Goal: Task Accomplishment & Management: Use online tool/utility

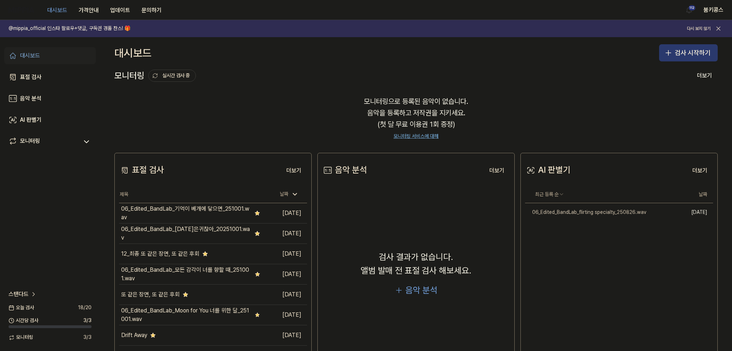
click at [687, 53] on button "검사 시작하기" at bounding box center [688, 52] width 59 height 17
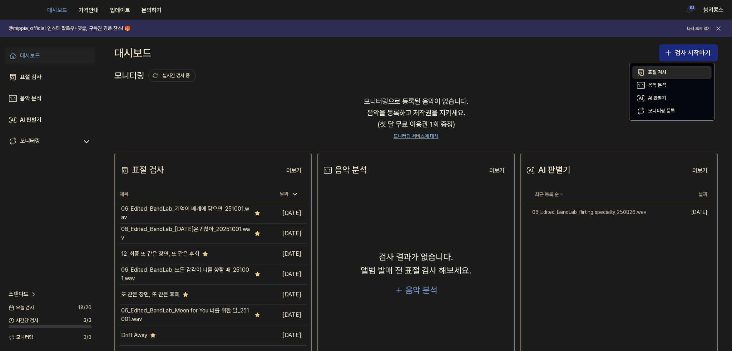
click at [669, 71] on button "표절 검사" at bounding box center [671, 72] width 79 height 13
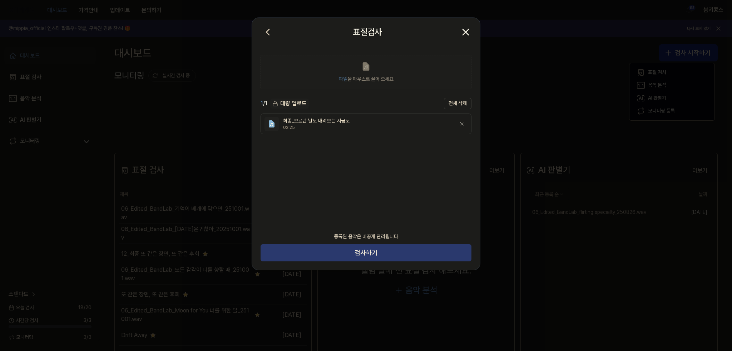
click at [378, 256] on button "검사하기" at bounding box center [366, 252] width 211 height 17
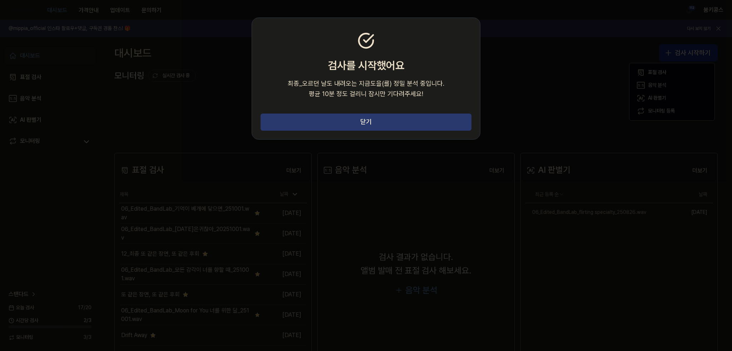
click at [394, 121] on button "닫기" at bounding box center [366, 122] width 211 height 17
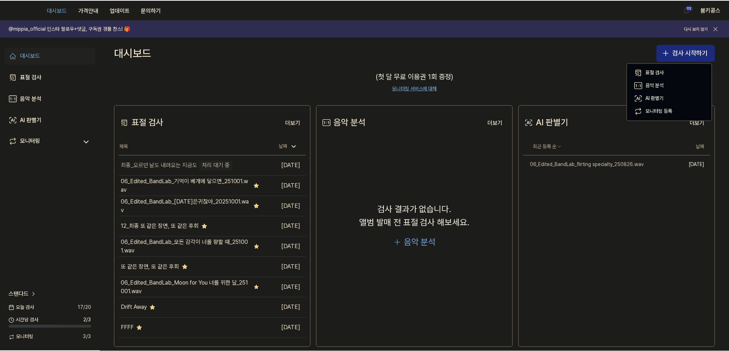
scroll to position [58, 0]
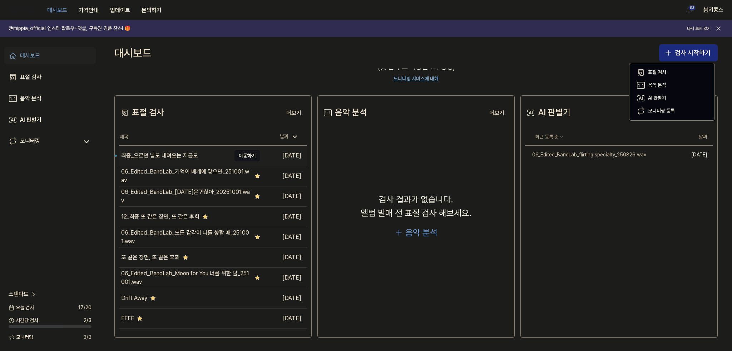
click at [189, 156] on div "최종_오르던 날도 내려오는 지금도" at bounding box center [159, 156] width 77 height 9
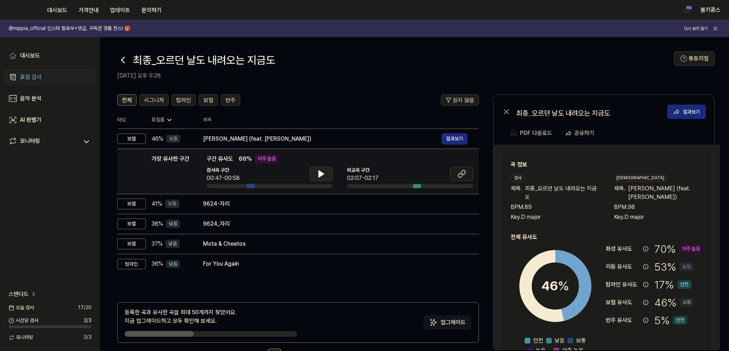
click at [317, 176] on icon at bounding box center [321, 174] width 9 height 9
click at [317, 177] on icon at bounding box center [321, 174] width 9 height 9
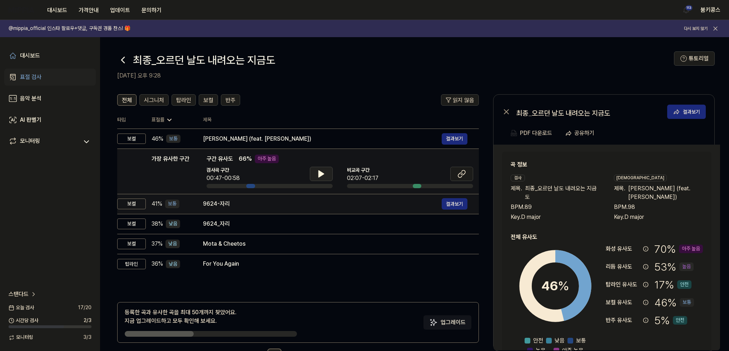
click at [304, 207] on div "9624-자리" at bounding box center [322, 204] width 239 height 9
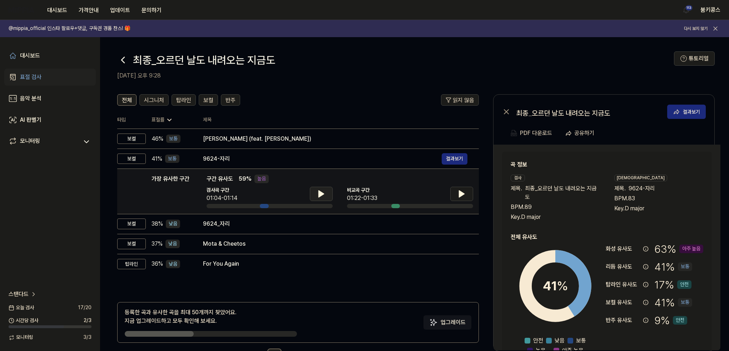
click at [321, 200] on button at bounding box center [321, 194] width 23 height 14
click at [318, 190] on icon at bounding box center [321, 194] width 9 height 9
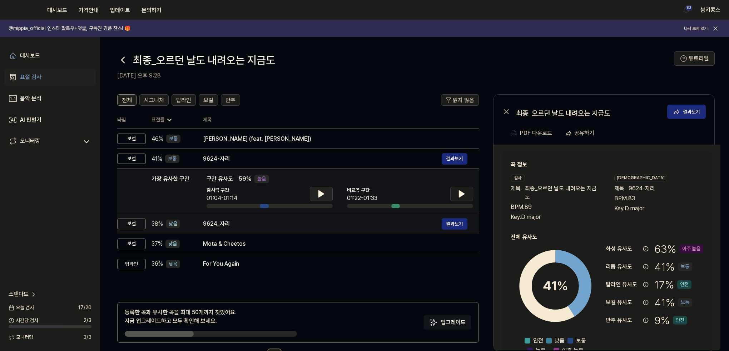
click at [319, 224] on div "9624_자리" at bounding box center [322, 224] width 239 height 9
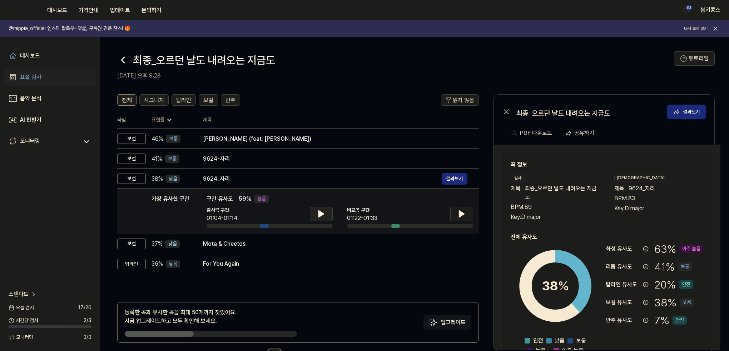
click at [323, 214] on icon at bounding box center [321, 214] width 5 height 6
click at [323, 214] on icon at bounding box center [321, 214] width 9 height 9
click at [464, 215] on icon at bounding box center [461, 214] width 9 height 9
click at [466, 212] on button at bounding box center [461, 214] width 23 height 14
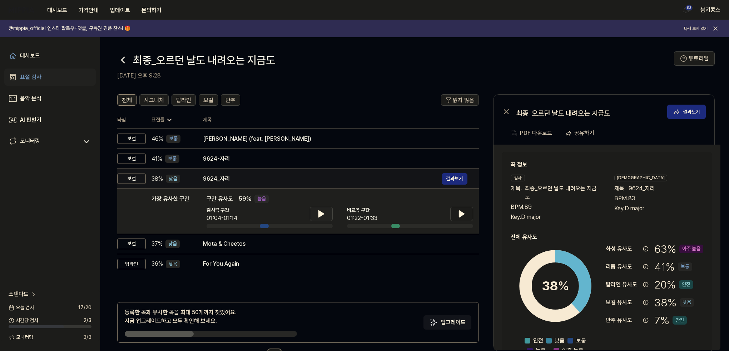
click at [284, 175] on div "9624_자리" at bounding box center [322, 179] width 239 height 9
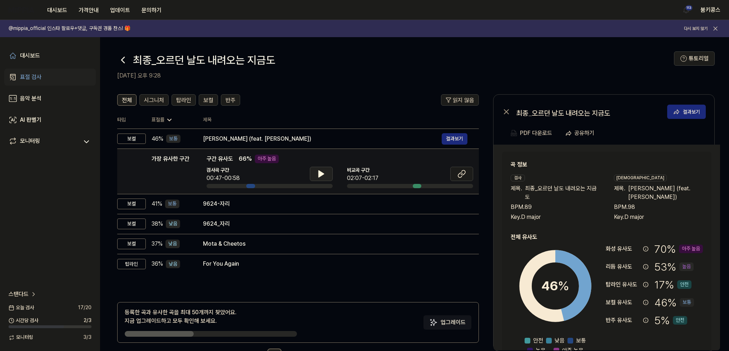
click at [325, 174] on button at bounding box center [321, 174] width 23 height 14
click at [325, 174] on icon at bounding box center [321, 174] width 9 height 9
click at [458, 173] on icon at bounding box center [461, 174] width 9 height 9
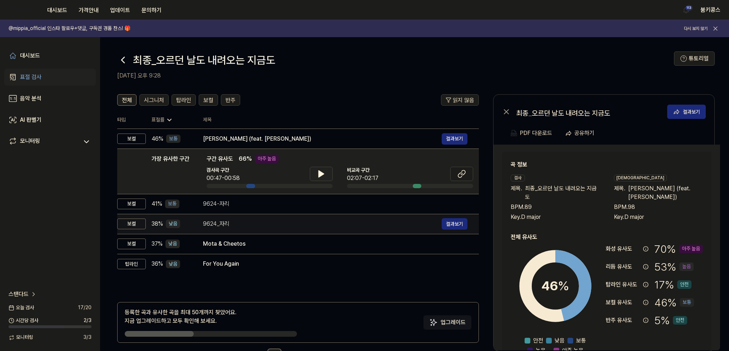
click at [251, 224] on div "9624_자리" at bounding box center [322, 224] width 239 height 9
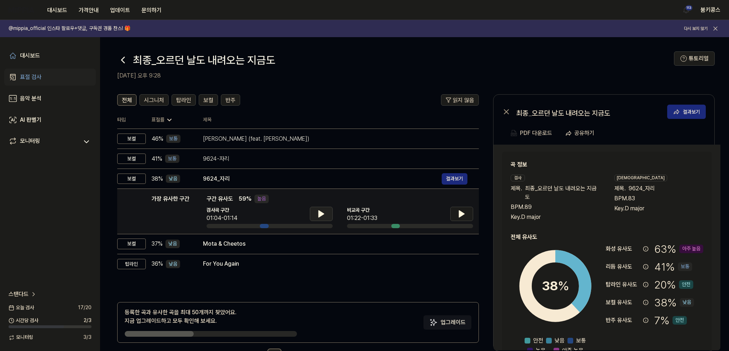
click at [319, 213] on icon at bounding box center [321, 214] width 5 height 6
click at [318, 213] on icon at bounding box center [321, 214] width 9 height 9
click at [452, 217] on button at bounding box center [461, 214] width 23 height 14
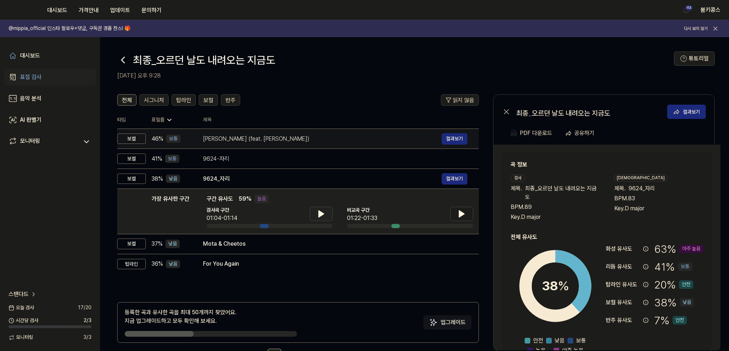
click at [279, 141] on div "[PERSON_NAME] (feat. [PERSON_NAME])" at bounding box center [322, 139] width 239 height 9
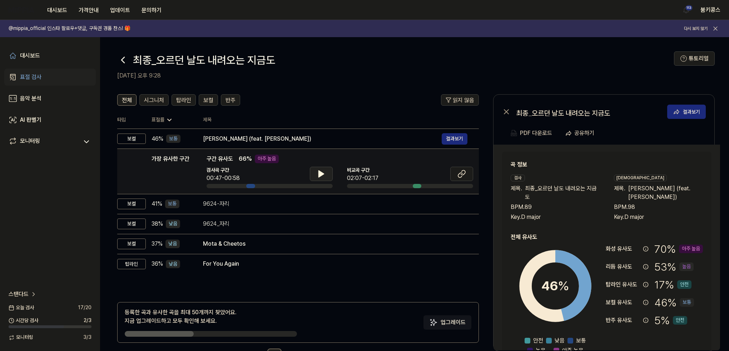
click at [319, 177] on icon at bounding box center [321, 174] width 5 height 6
click at [319, 177] on icon at bounding box center [319, 174] width 1 height 6
click at [465, 174] on icon at bounding box center [461, 174] width 9 height 9
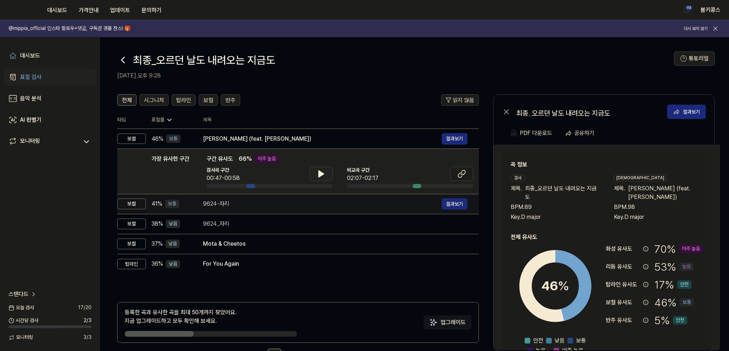
click at [279, 207] on div "9624-자리" at bounding box center [322, 204] width 239 height 9
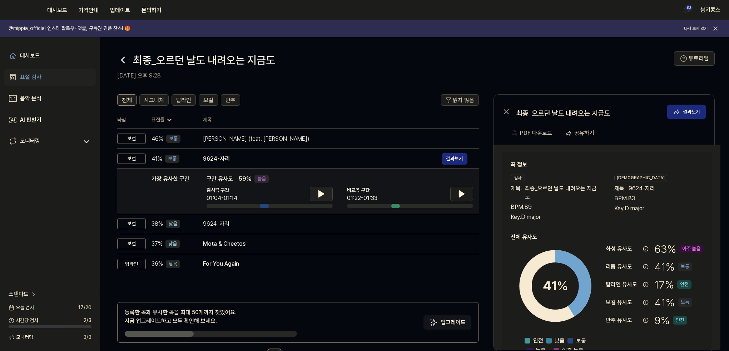
click at [319, 191] on icon at bounding box center [321, 194] width 5 height 6
click at [319, 191] on icon at bounding box center [319, 194] width 1 height 6
click at [463, 192] on icon at bounding box center [461, 194] width 9 height 9
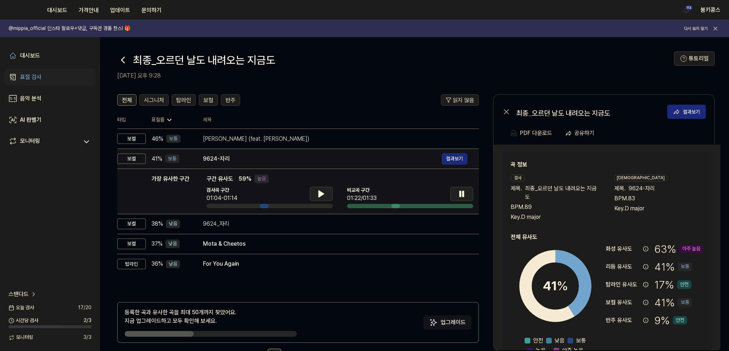
click at [213, 158] on div "9624-자리" at bounding box center [322, 159] width 239 height 9
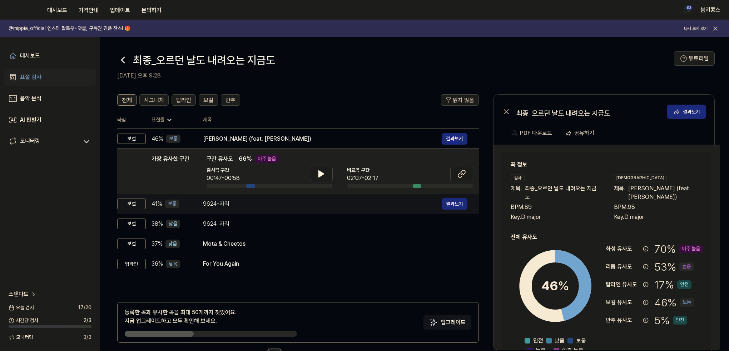
click at [213, 158] on span "구간 유사도" at bounding box center [220, 159] width 26 height 9
click at [224, 201] on div "9624-자리" at bounding box center [322, 204] width 239 height 9
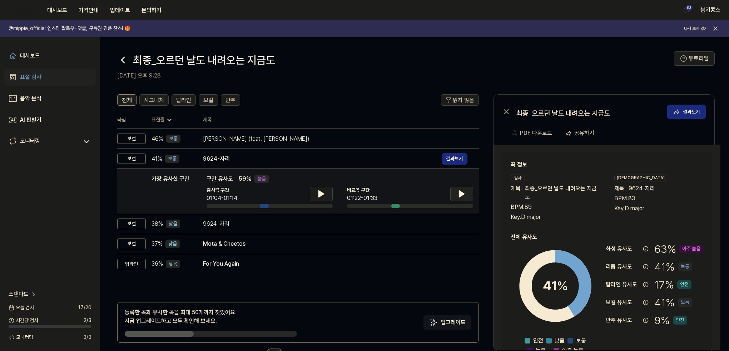
click at [466, 192] on button at bounding box center [461, 194] width 23 height 14
click at [460, 198] on icon at bounding box center [461, 194] width 9 height 9
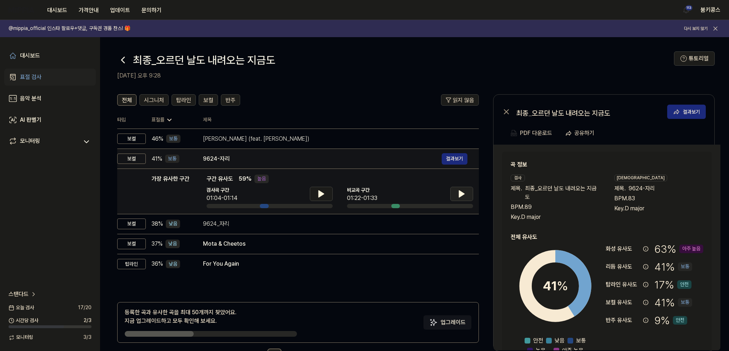
click at [213, 157] on div "9624-자리" at bounding box center [322, 159] width 239 height 9
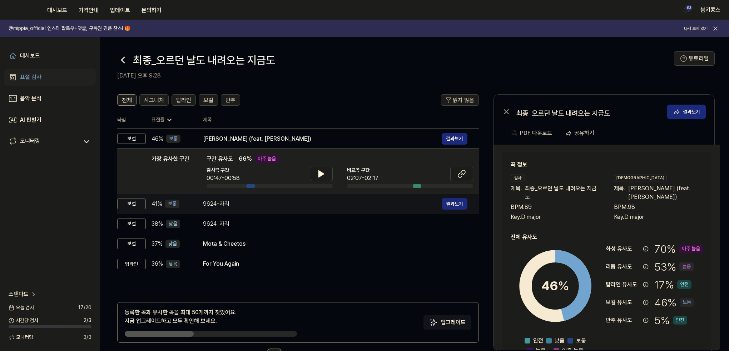
click at [213, 157] on span "구간 유사도" at bounding box center [220, 159] width 26 height 9
click at [211, 202] on div "9624-자리" at bounding box center [322, 204] width 239 height 9
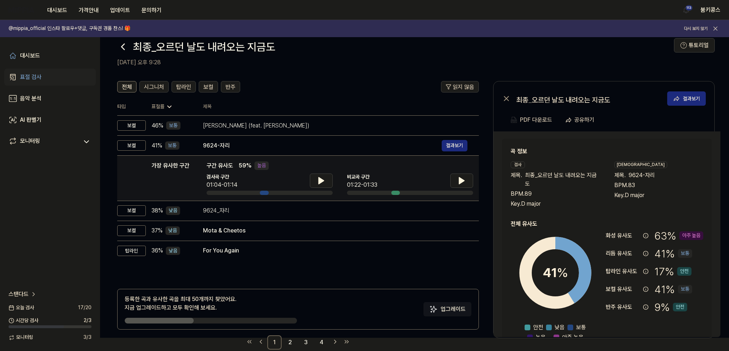
scroll to position [26, 0]
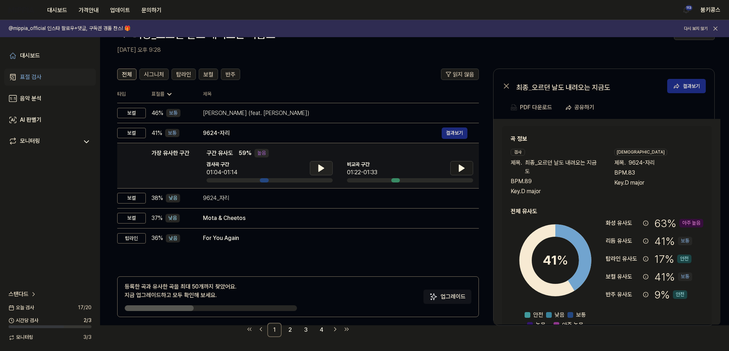
click at [319, 171] on icon at bounding box center [321, 168] width 9 height 9
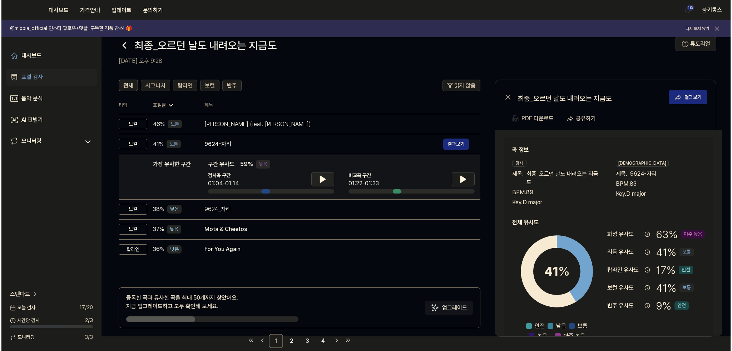
scroll to position [0, 0]
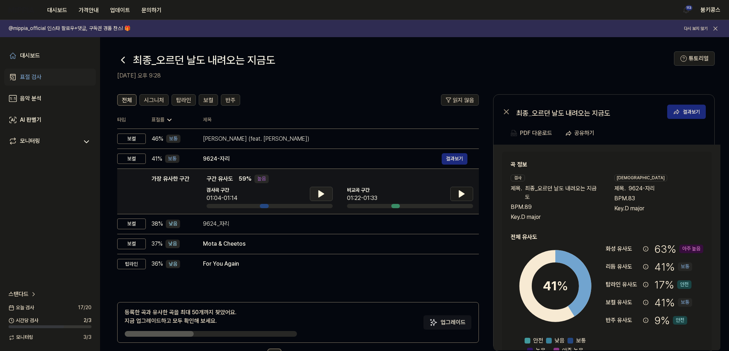
click at [121, 62] on icon at bounding box center [122, 59] width 11 height 11
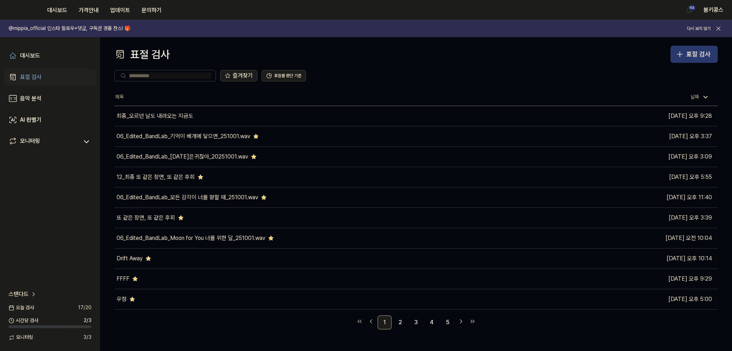
click at [685, 58] on button "표절 검사" at bounding box center [693, 54] width 47 height 17
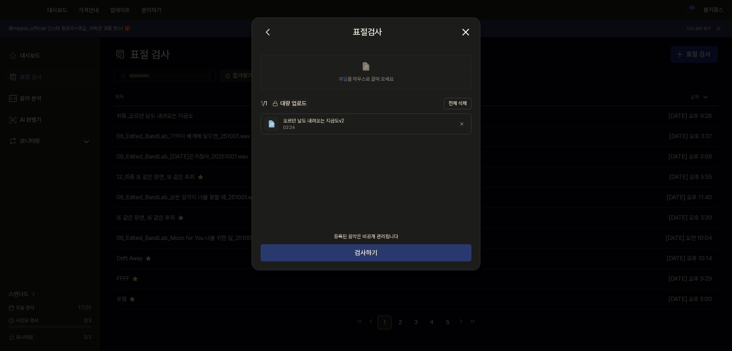
click at [379, 247] on button "검사하기" at bounding box center [366, 252] width 211 height 17
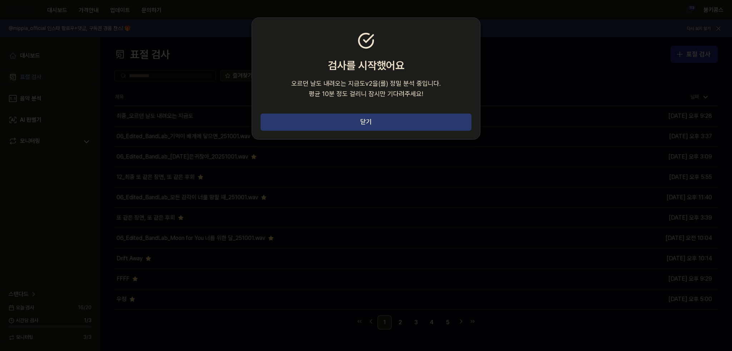
click at [396, 117] on button "닫기" at bounding box center [366, 122] width 211 height 17
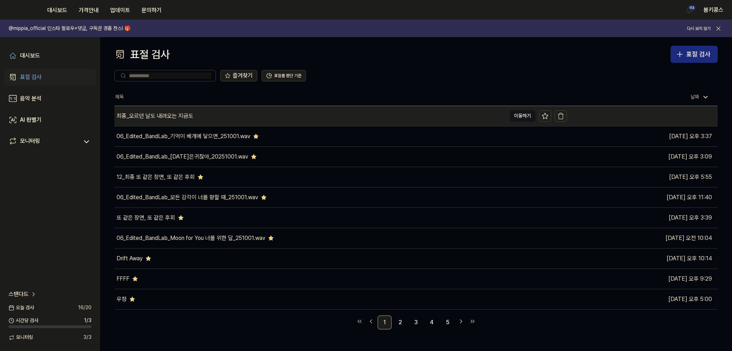
click at [228, 117] on div "최종_오르던 날도 내려오는 지금도" at bounding box center [310, 116] width 392 height 20
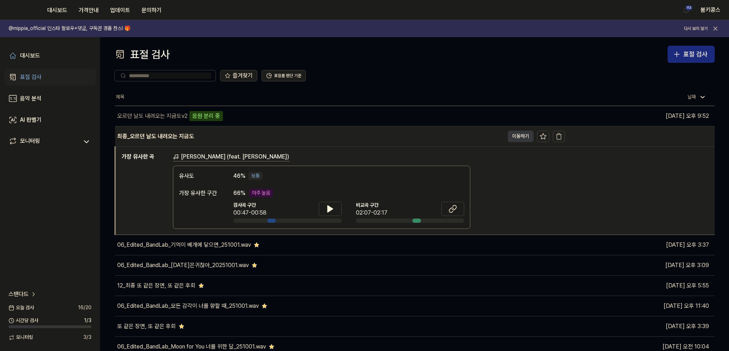
click at [519, 131] on button "이동하기" at bounding box center [521, 136] width 26 height 11
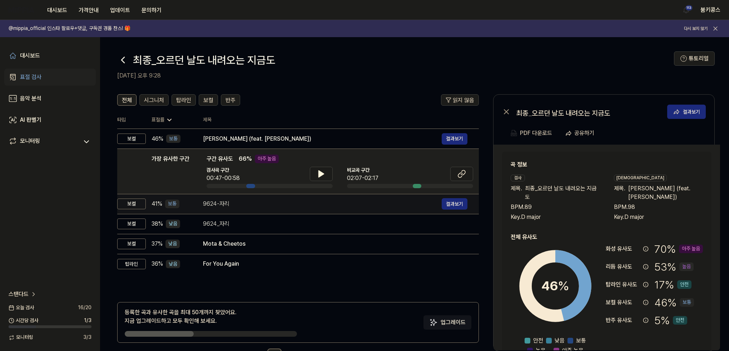
click at [249, 201] on div "9624-자리" at bounding box center [322, 204] width 239 height 9
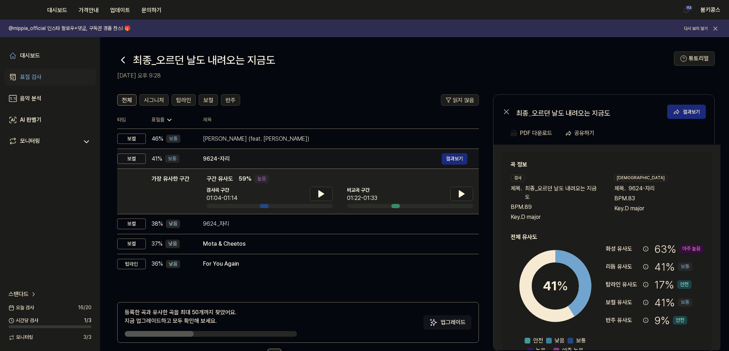
drag, startPoint x: 204, startPoint y: 161, endPoint x: 228, endPoint y: 161, distance: 24.3
click at [228, 161] on div "9624-자리" at bounding box center [322, 159] width 239 height 9
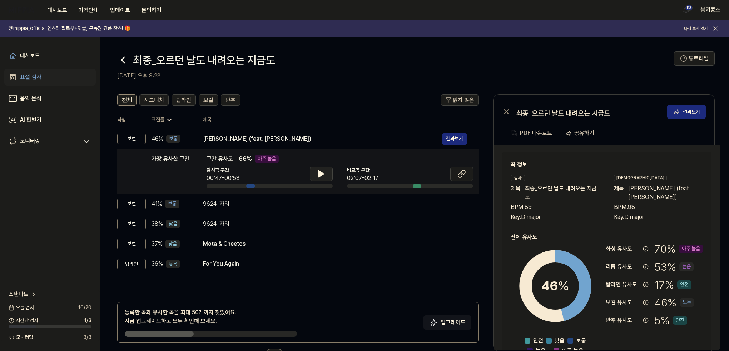
click at [323, 170] on icon at bounding box center [321, 174] width 9 height 9
click at [317, 173] on icon at bounding box center [321, 174] width 9 height 9
click at [462, 173] on icon at bounding box center [461, 174] width 9 height 9
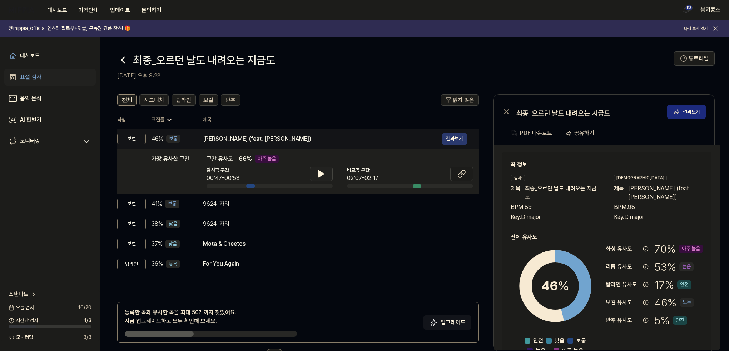
click at [457, 143] on button "결과보기" at bounding box center [455, 138] width 26 height 11
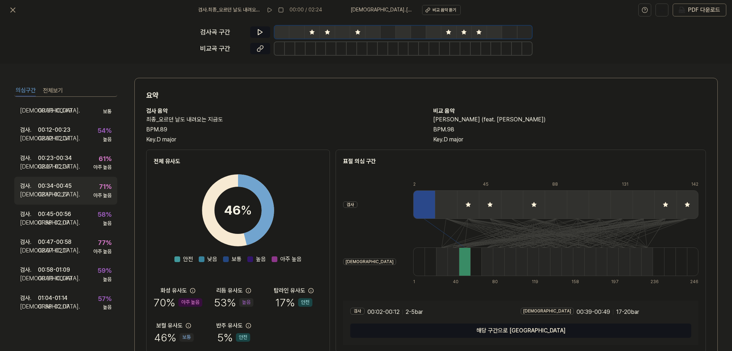
click at [57, 188] on div "00:34 - 00:45" at bounding box center [55, 186] width 34 height 9
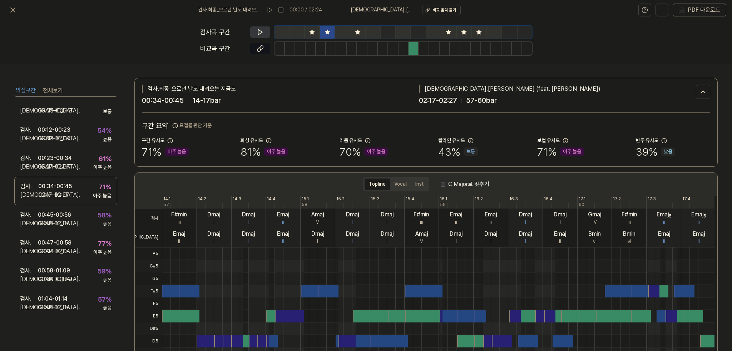
click at [260, 31] on icon at bounding box center [260, 32] width 7 height 7
drag, startPoint x: 260, startPoint y: 31, endPoint x: 265, endPoint y: 35, distance: 6.4
click at [261, 31] on icon at bounding box center [260, 32] width 7 height 7
click at [256, 46] on button at bounding box center [260, 48] width 20 height 11
